Goal: Register for event/course

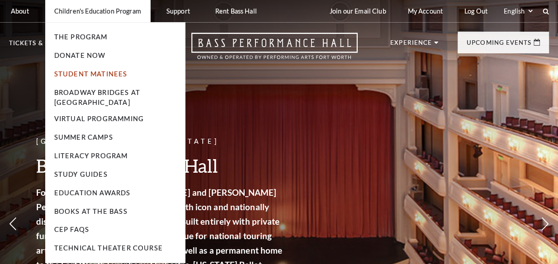
click at [90, 76] on link "Student Matinees" at bounding box center [90, 74] width 73 height 8
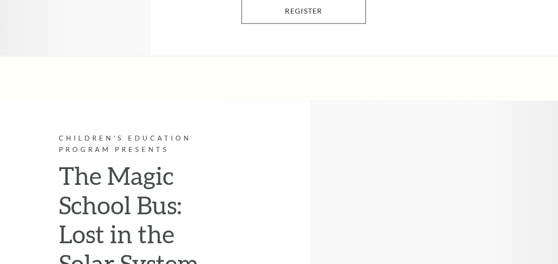
scroll to position [1177, 0]
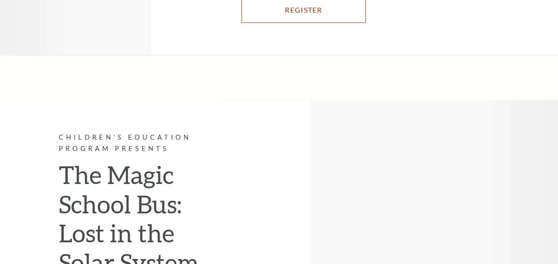
click at [366, 23] on link "Register" at bounding box center [303, 9] width 124 height 25
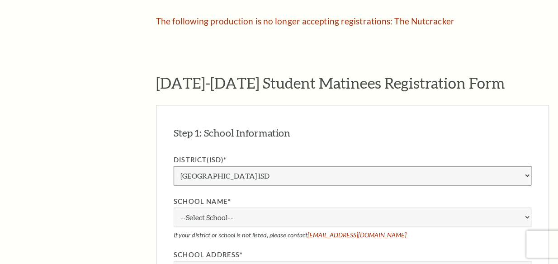
click at [293, 171] on select "Aledo ISD Alvarado ISD Alvord ISD Arlington ISD Azle ISD Bellevue ISD Birdville…" at bounding box center [352, 175] width 357 height 19
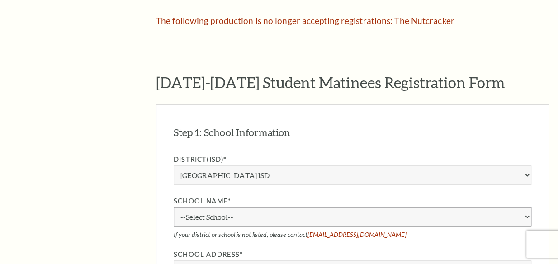
click at [405, 222] on select "--Select School-- A.M. Pate Elementary School Alice Carlson Elementary School A…" at bounding box center [352, 216] width 357 height 19
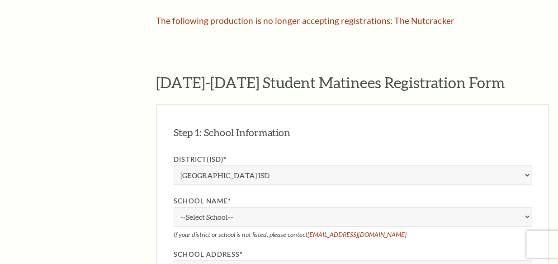
click at [543, 51] on article "Children's Education Program / Student Matinees Requests Student Matinees Reque…" at bounding box center [352, 208] width 393 height 1201
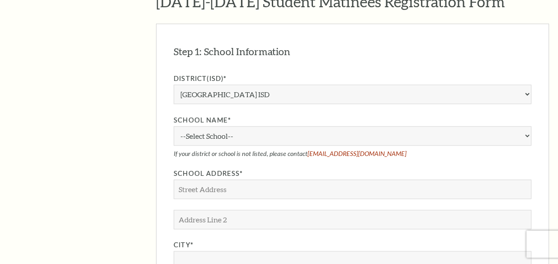
scroll to position [698, 0]
